Goal: Find specific page/section: Find specific page/section

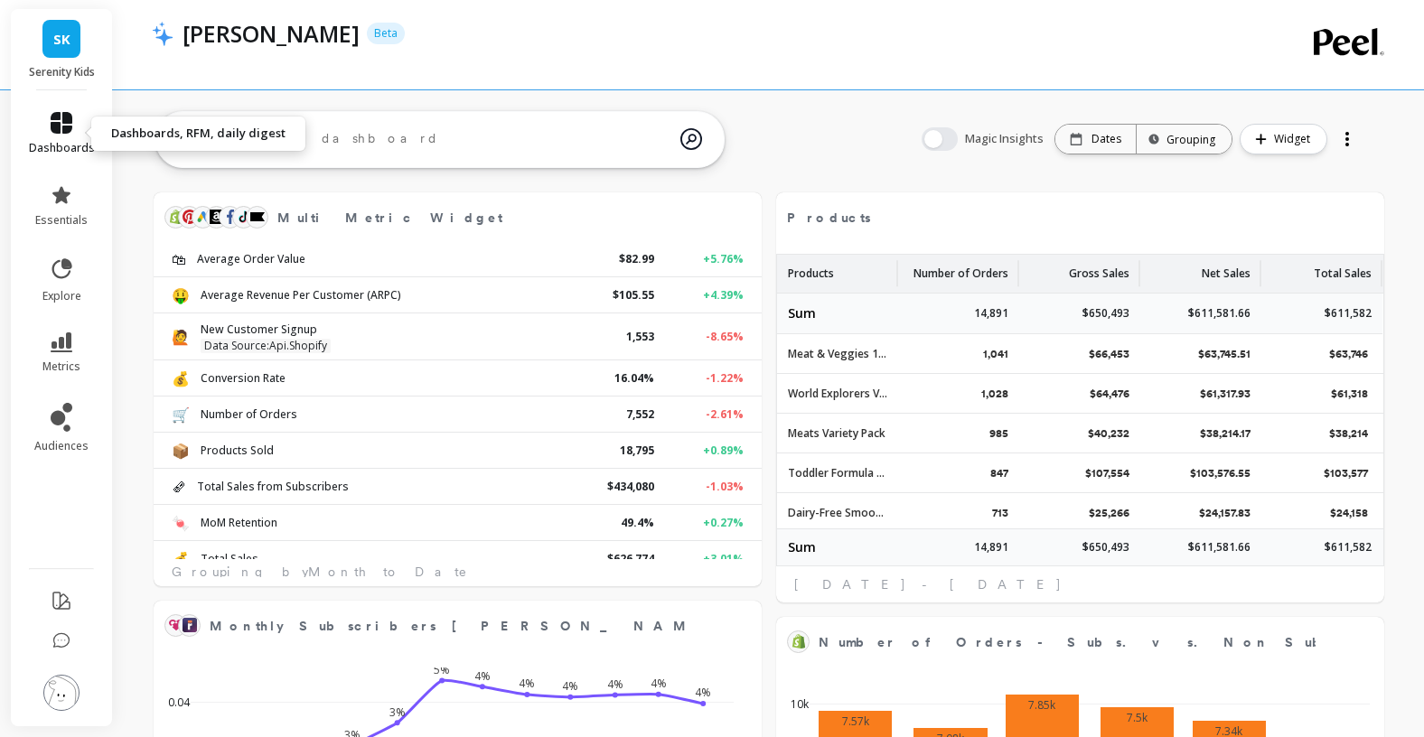
click at [62, 120] on icon at bounding box center [62, 123] width 22 height 22
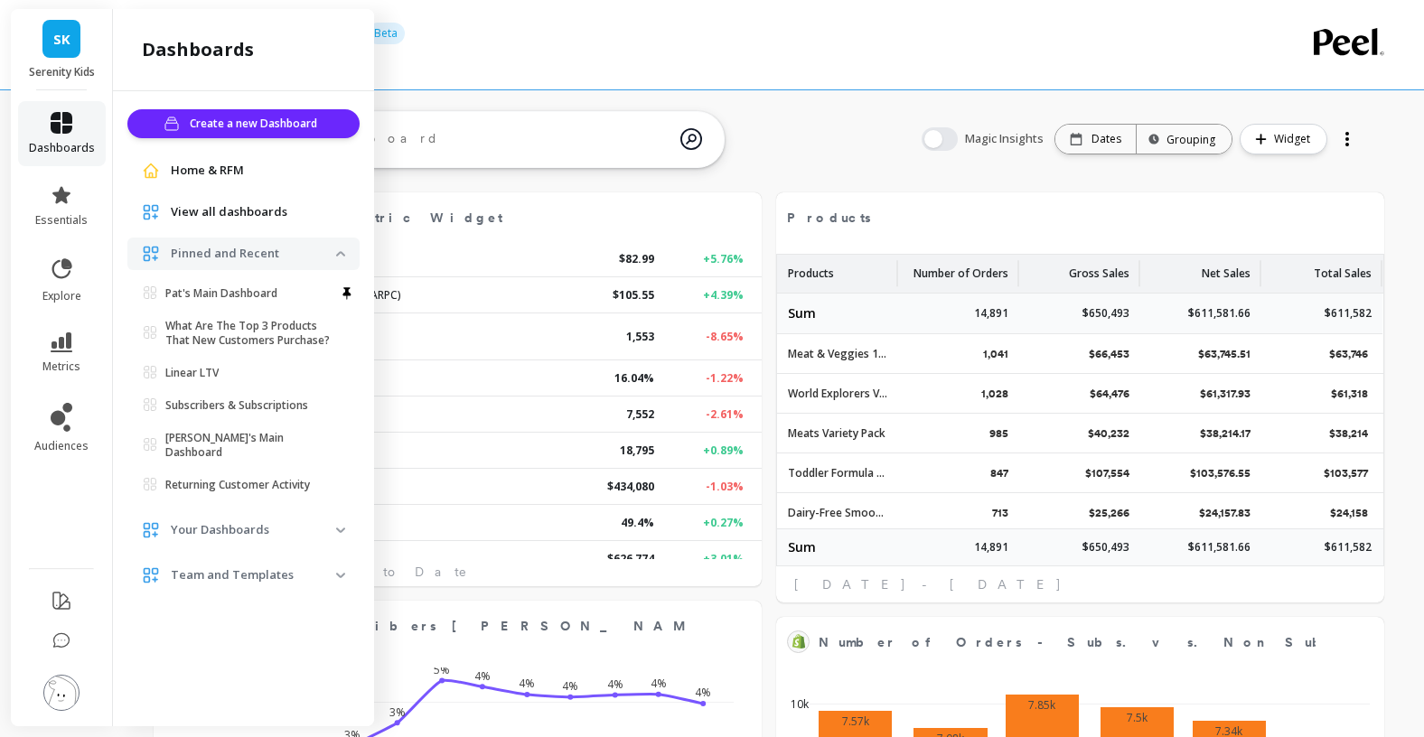
select select "sum"
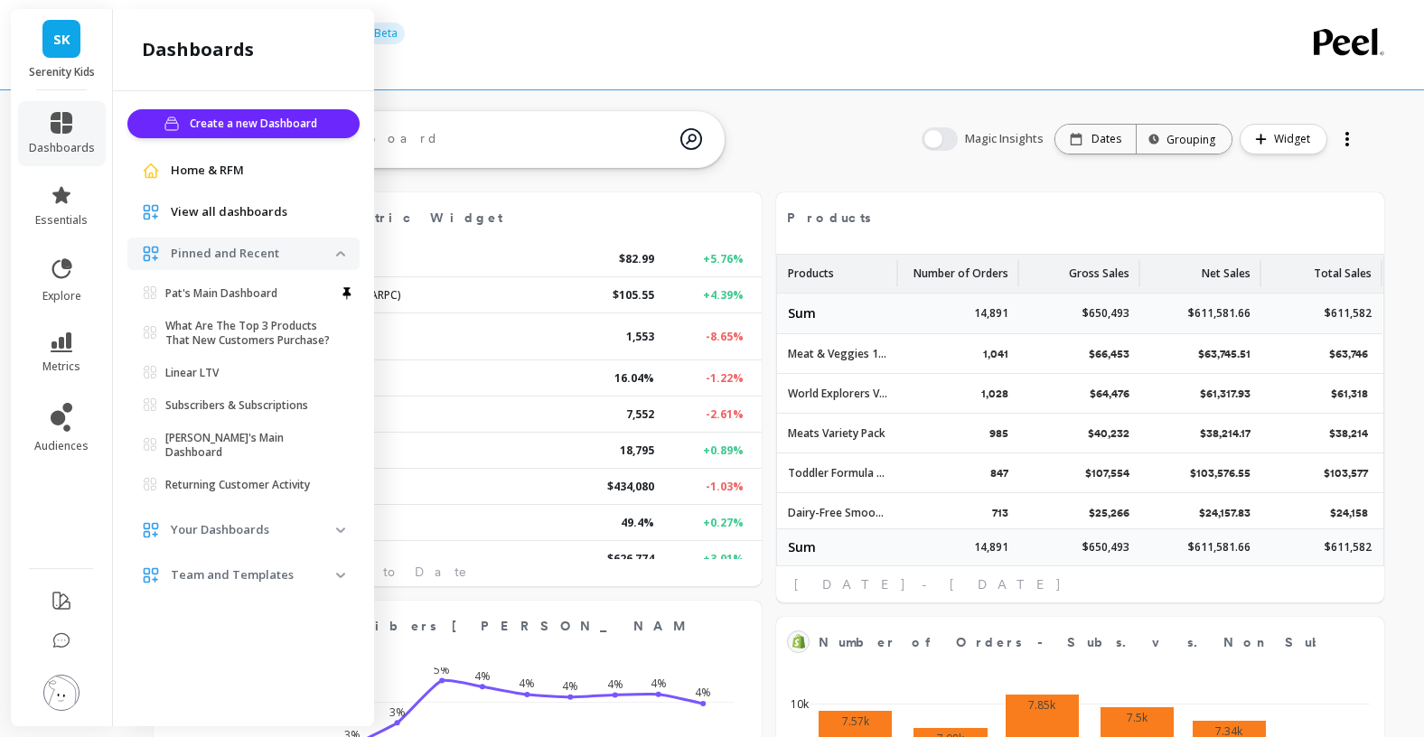
select select "sum"
click at [217, 217] on span "View all dashboards" at bounding box center [229, 212] width 117 height 18
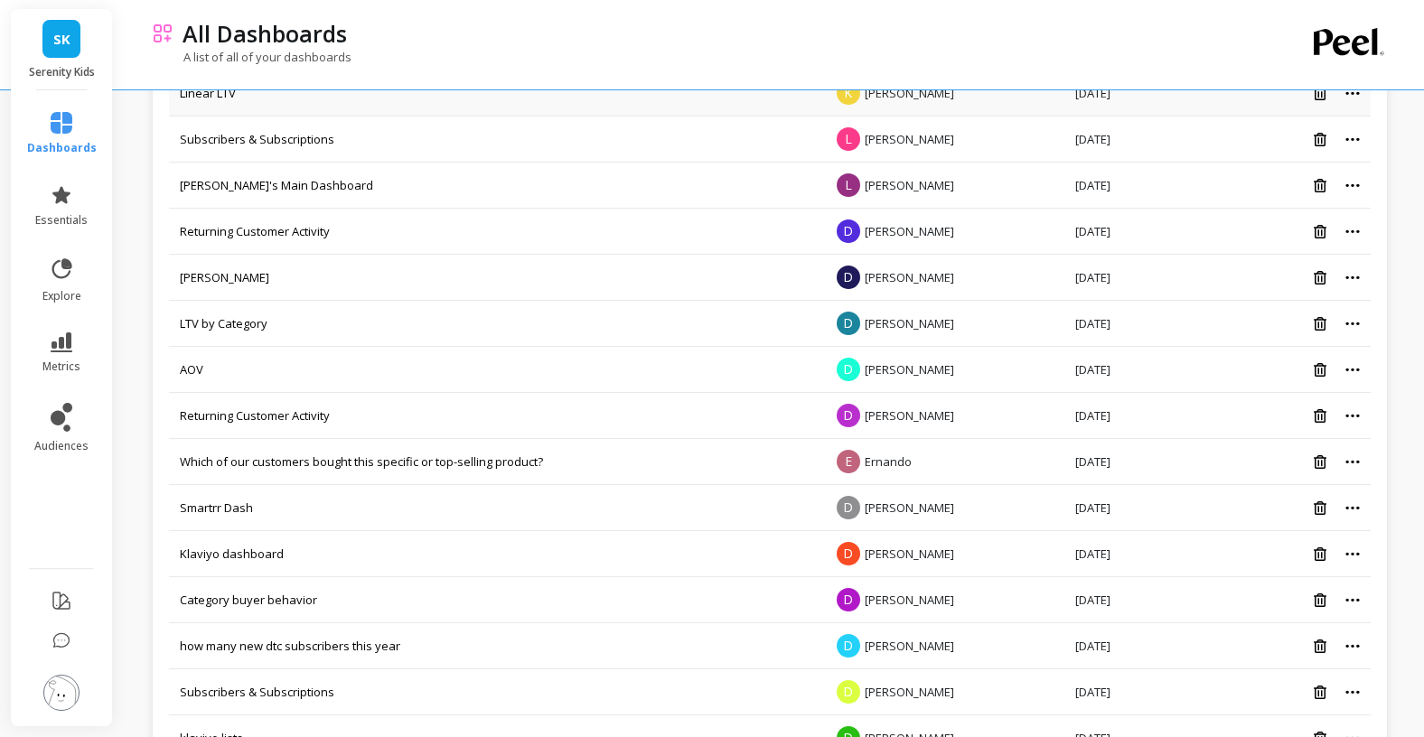
scroll to position [307, 0]
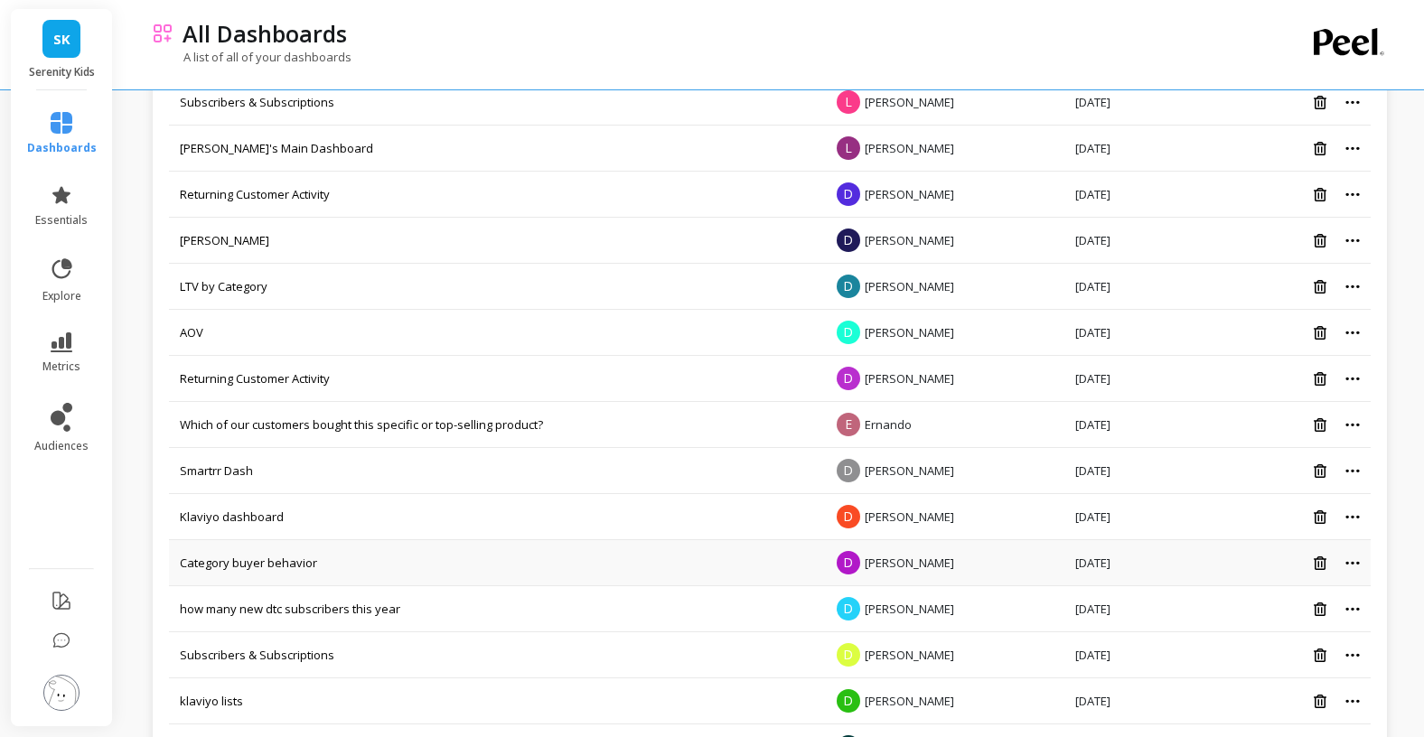
click at [329, 565] on td "Category buyer behavior" at bounding box center [495, 563] width 652 height 46
click at [289, 563] on link "Category buyer behavior" at bounding box center [248, 563] width 137 height 16
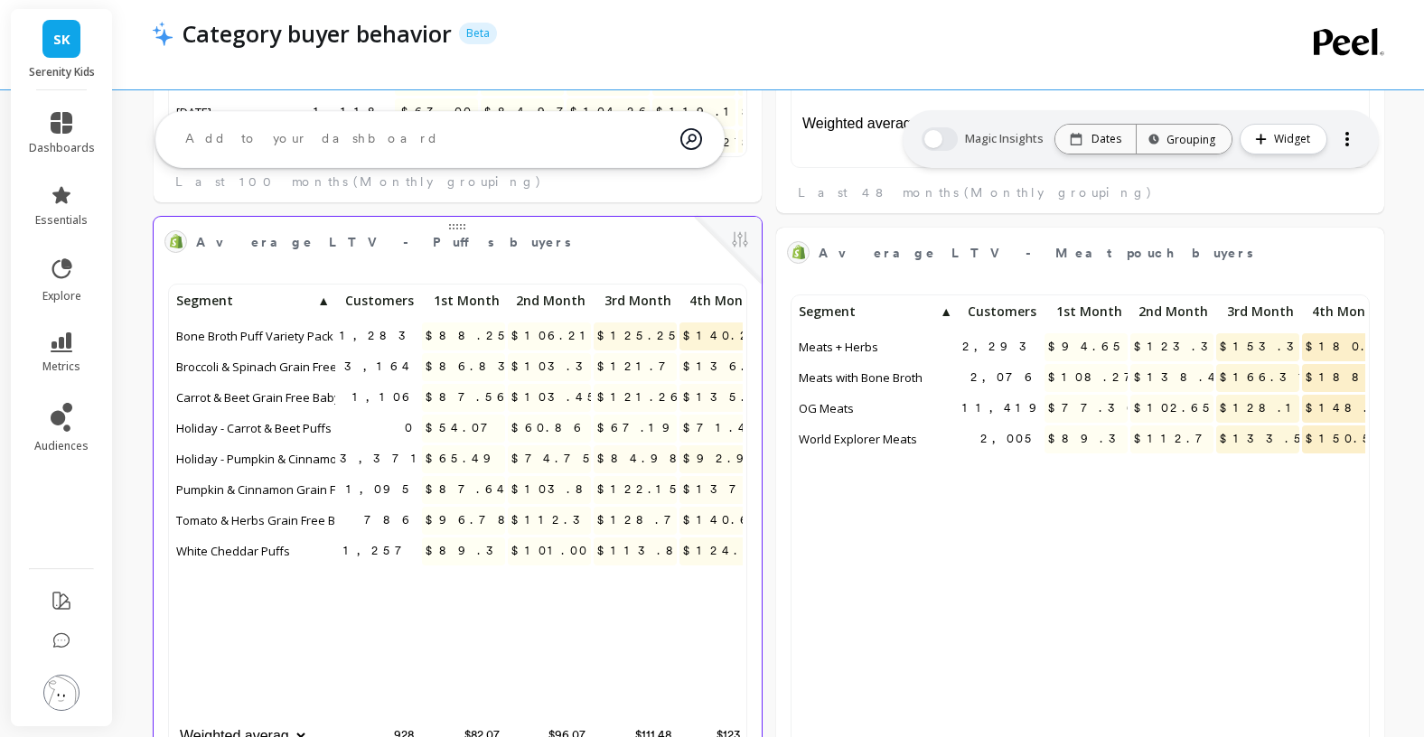
scroll to position [1195, 0]
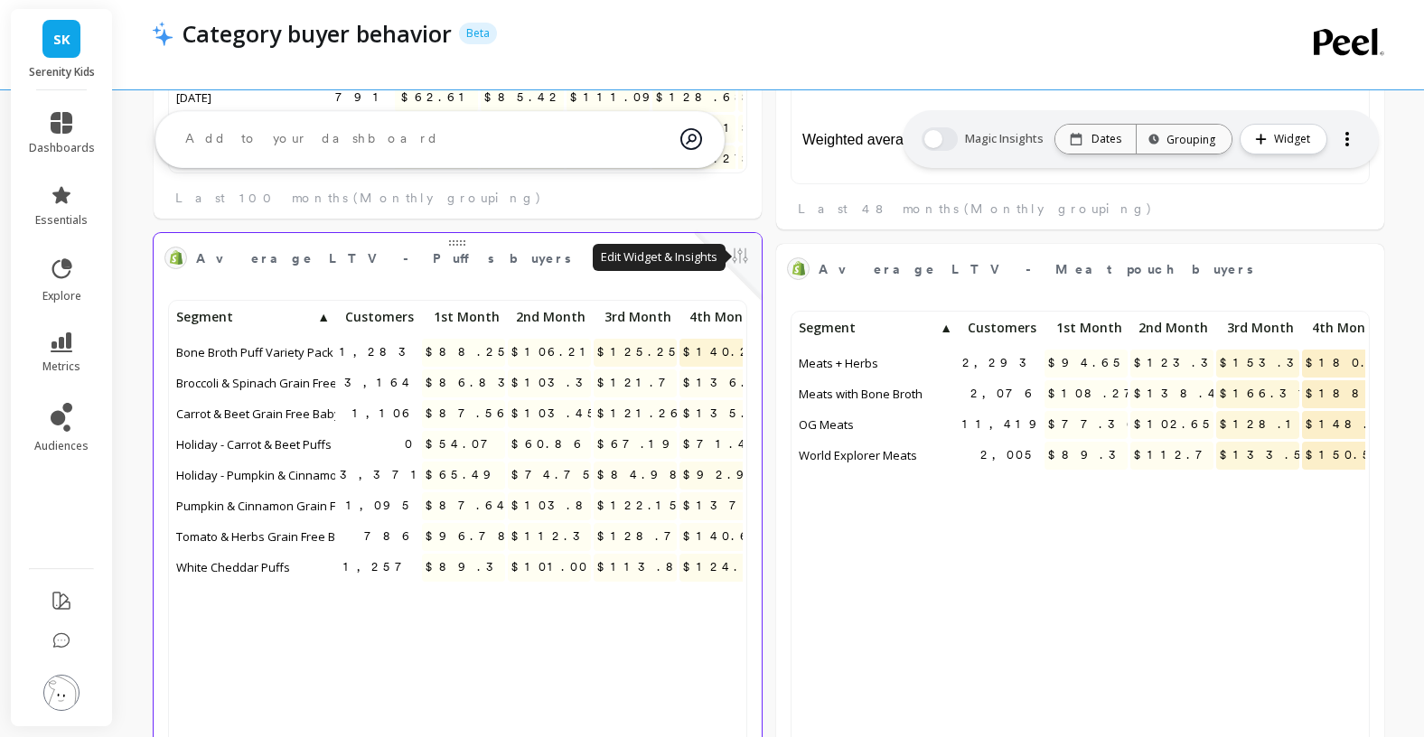
click at [748, 258] on button at bounding box center [740, 257] width 22 height 25
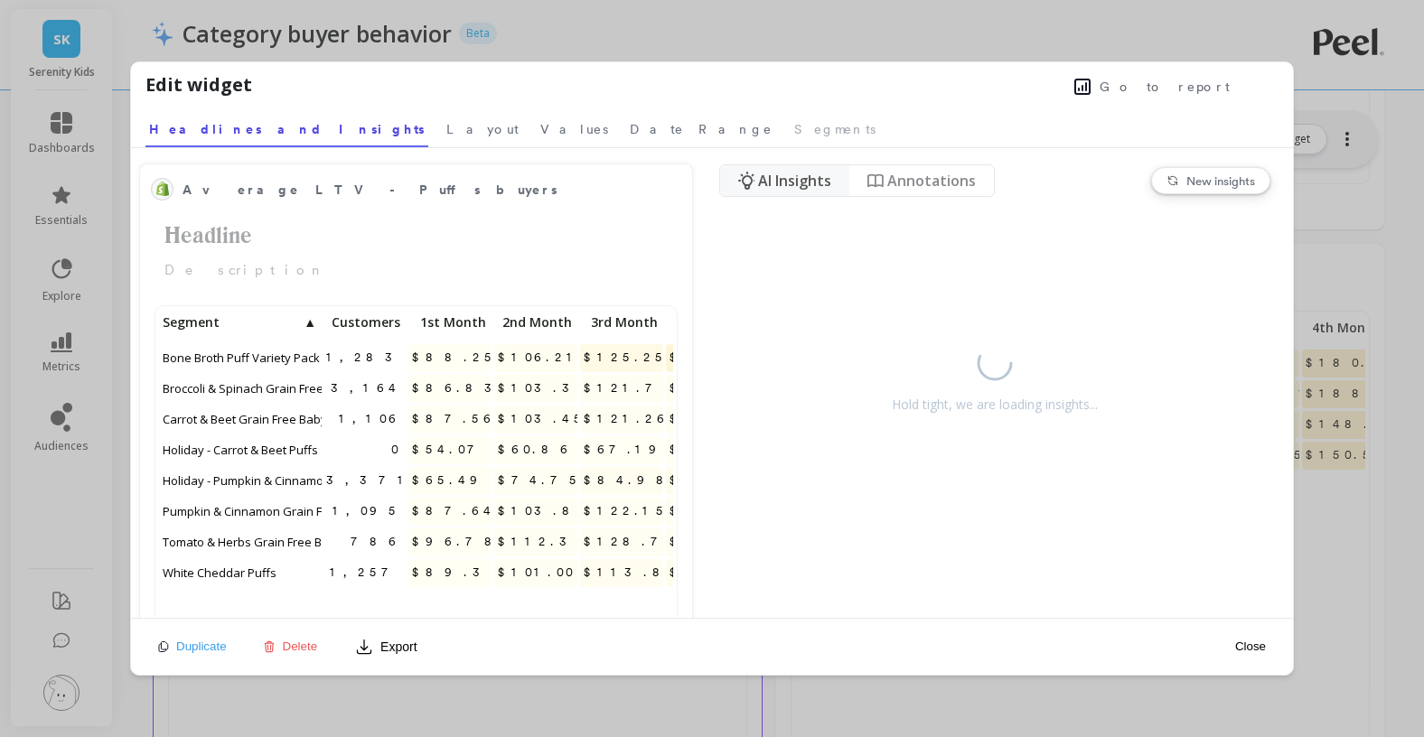
scroll to position [497, 513]
click at [1168, 88] on span "Go to report" at bounding box center [1165, 87] width 130 height 18
